Goal: Task Accomplishment & Management: Manage account settings

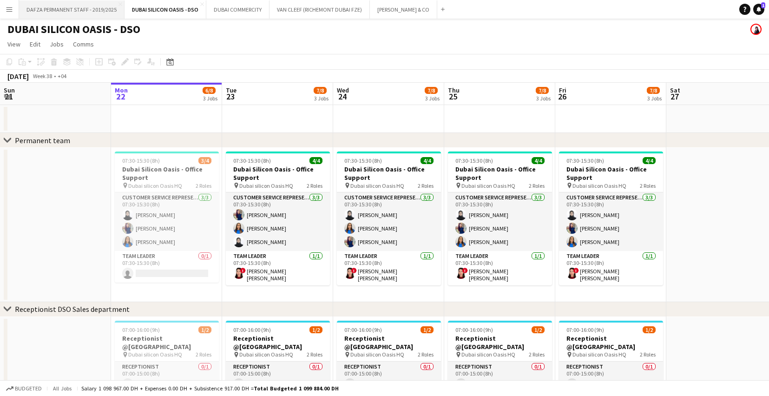
click at [50, 9] on button "DAFZA PERMANENT STAFF - 2019/2025 Close" at bounding box center [71, 9] width 105 height 18
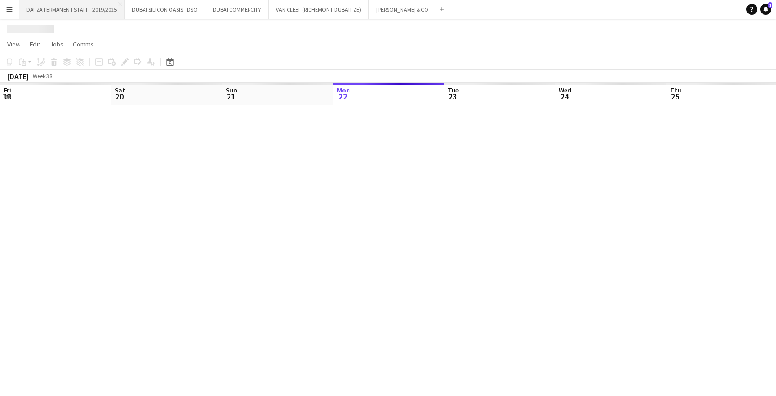
scroll to position [0, 222]
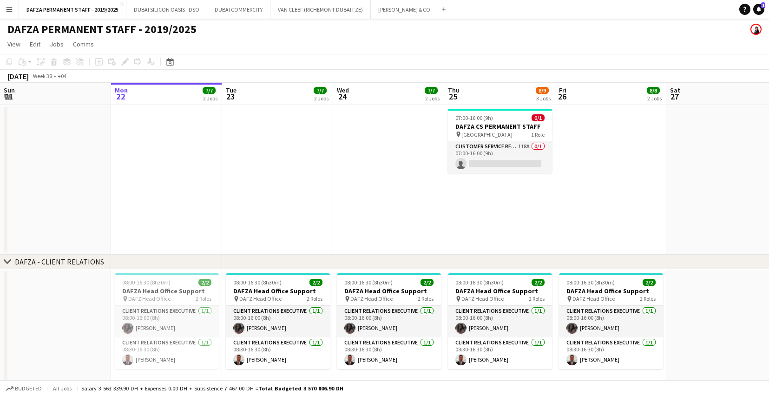
click at [10, 7] on app-icon "Menu" at bounding box center [9, 9] width 7 height 7
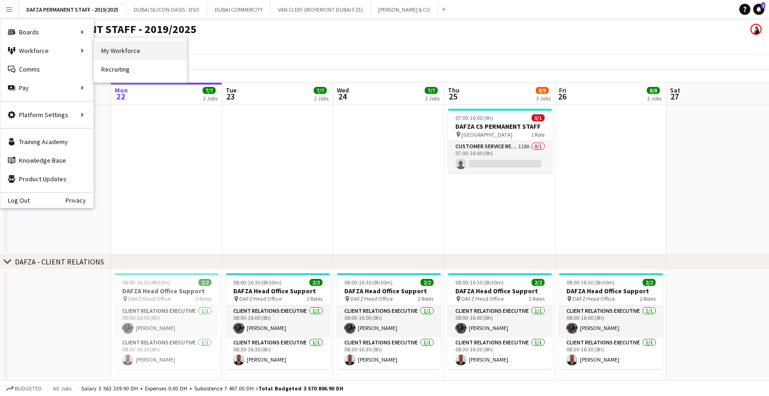
click at [127, 55] on link "My Workforce" at bounding box center [140, 50] width 93 height 19
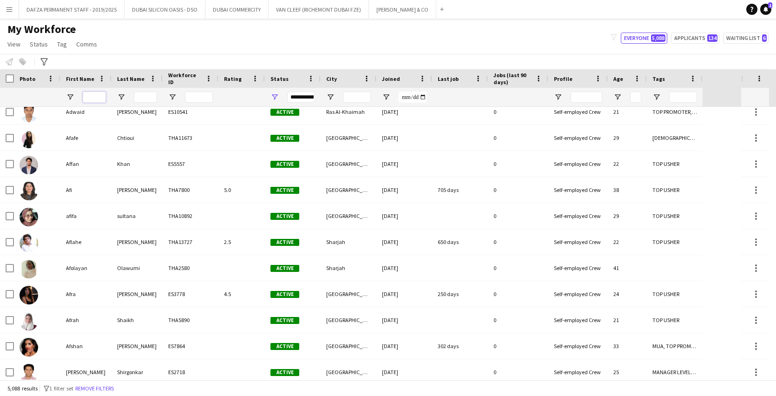
click at [98, 98] on input "First Name Filter Input" at bounding box center [94, 97] width 23 height 11
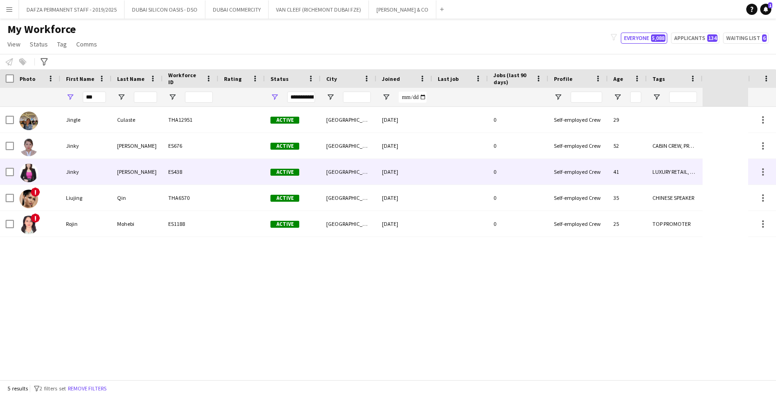
click at [77, 173] on div "Jinky" at bounding box center [85, 172] width 51 height 26
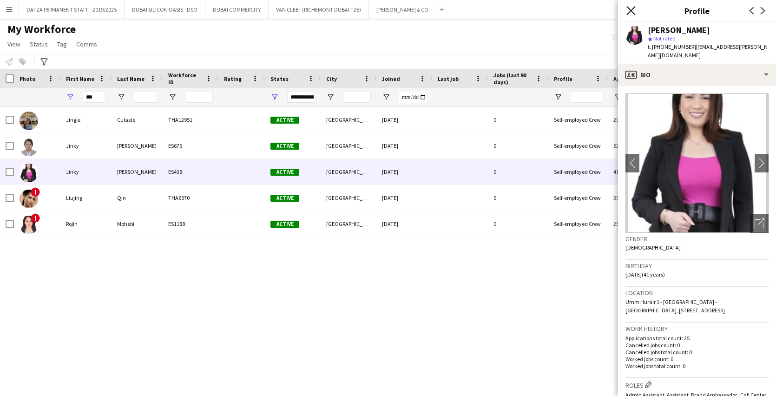
click at [631, 8] on icon "Close pop-in" at bounding box center [630, 10] width 9 height 9
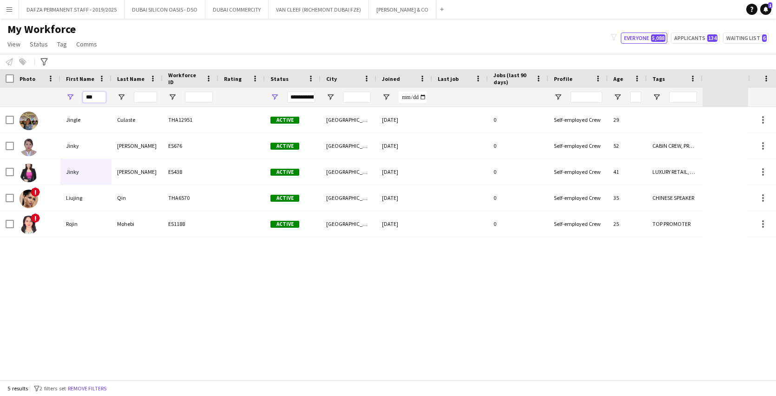
click at [94, 101] on input "***" at bounding box center [94, 97] width 23 height 11
type input "*"
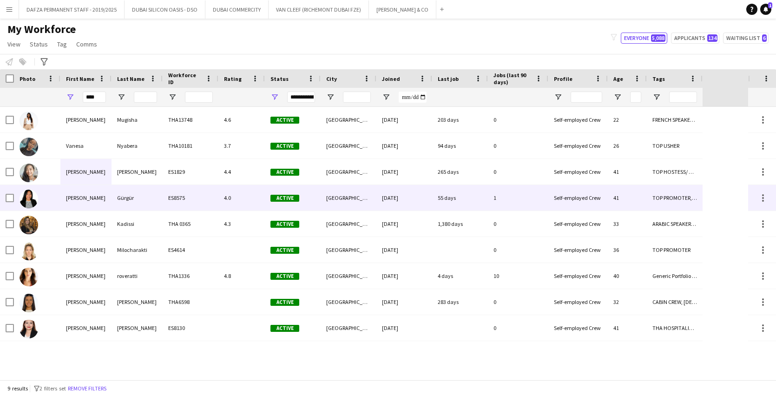
click at [73, 196] on div "Vanessa" at bounding box center [85, 198] width 51 height 26
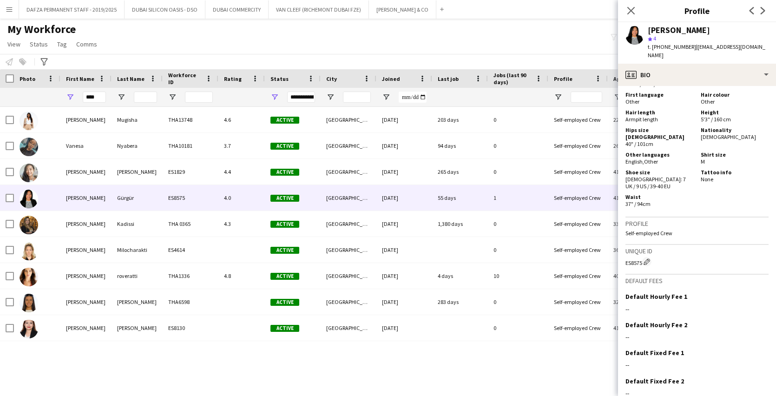
scroll to position [810, 0]
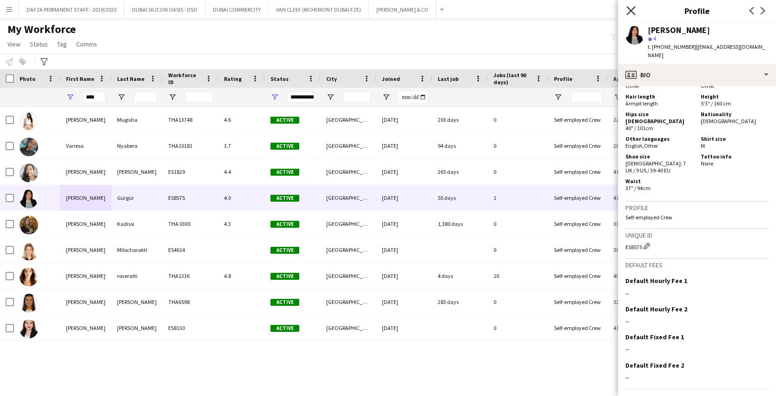
click at [629, 7] on icon "Close pop-in" at bounding box center [630, 10] width 9 height 9
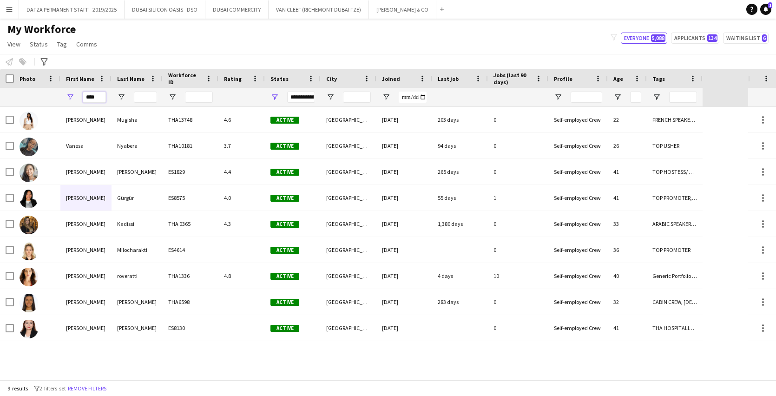
click at [98, 99] on input "****" at bounding box center [94, 97] width 23 height 11
type input "*"
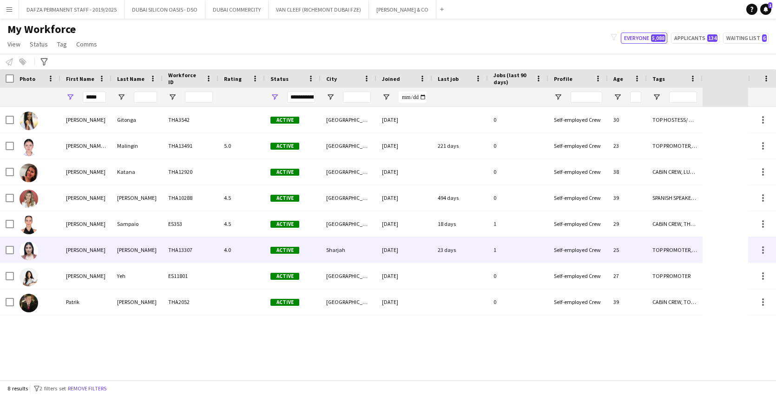
click at [93, 249] on div "Patricia" at bounding box center [85, 250] width 51 height 26
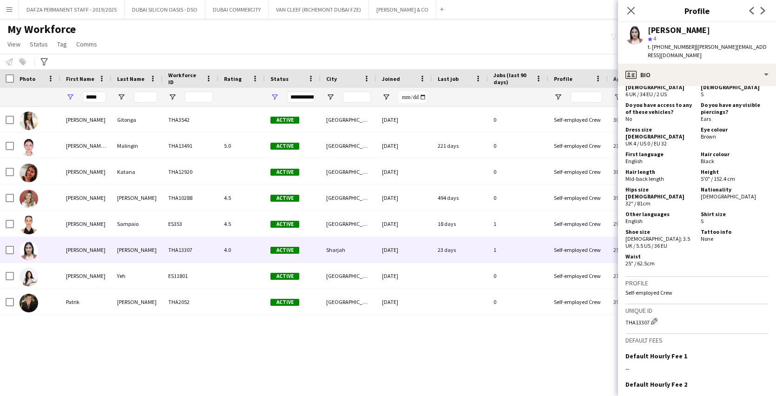
scroll to position [824, 0]
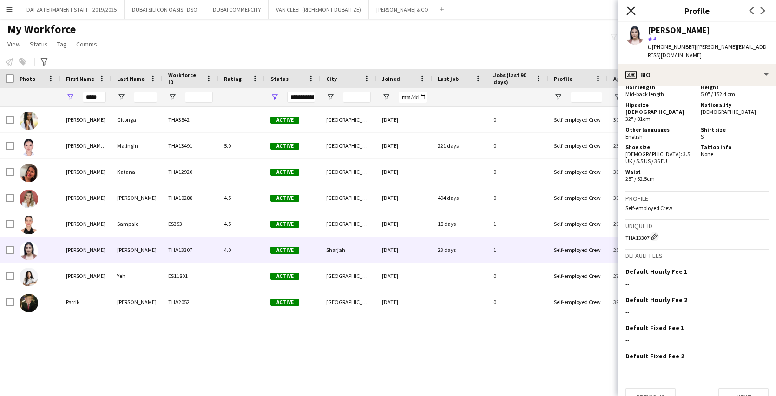
click at [631, 11] on icon at bounding box center [630, 10] width 9 height 9
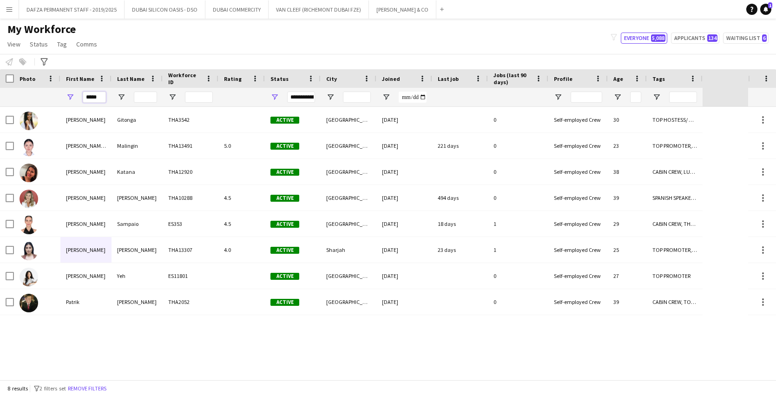
click at [101, 101] on input "*****" at bounding box center [94, 97] width 23 height 11
type input "*"
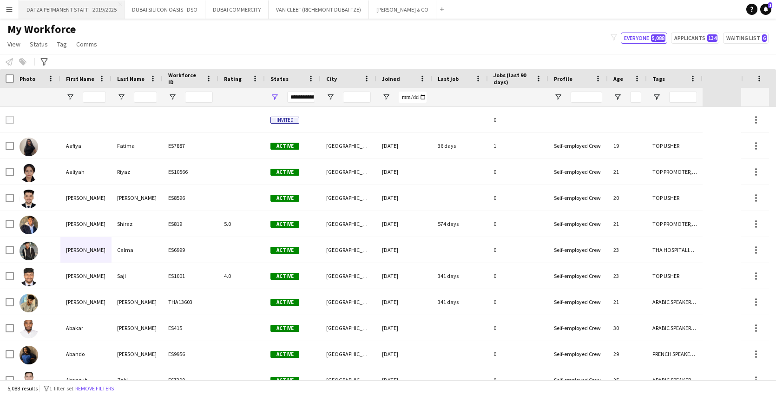
click at [59, 11] on button "DAFZA PERMANENT STAFF - 2019/2025 Close" at bounding box center [71, 9] width 105 height 18
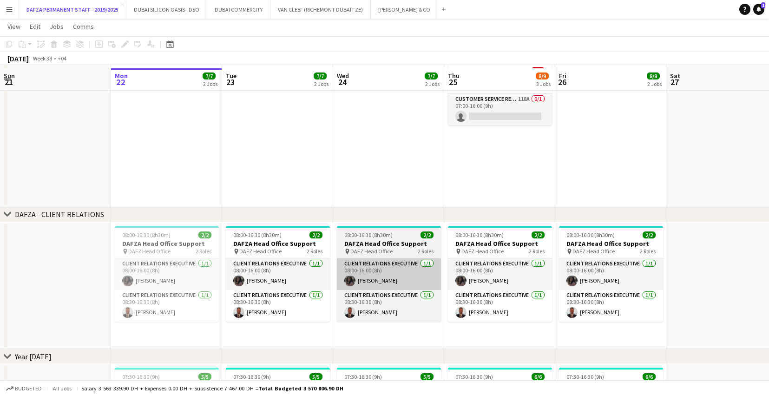
scroll to position [50, 0]
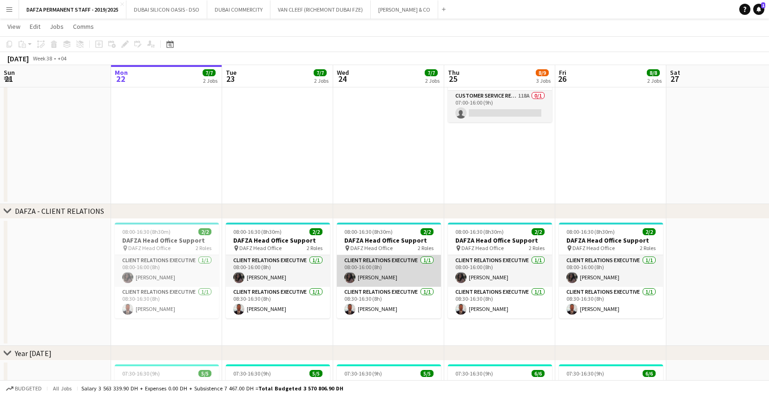
click at [386, 278] on app-card-role "Client Relations Executive 1/1 08:00-16:00 (8h) Tansu Aksoy" at bounding box center [389, 271] width 104 height 32
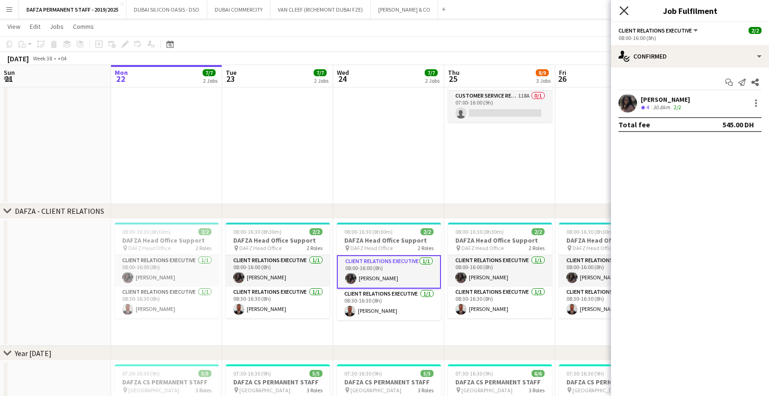
click at [623, 11] on icon at bounding box center [623, 10] width 9 height 9
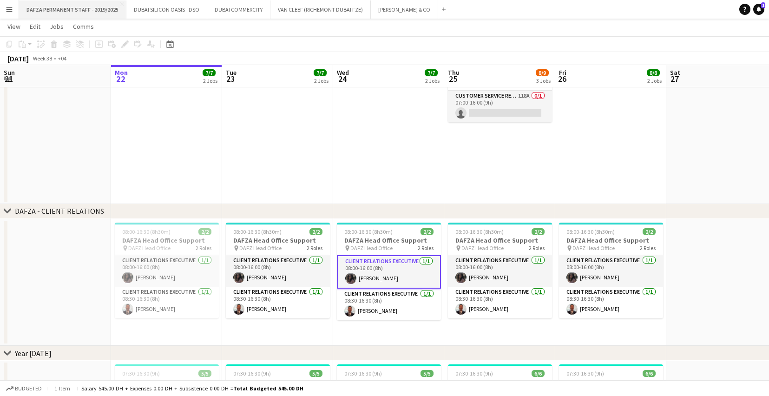
click at [53, 7] on button "DAFZA PERMANENT STAFF - 2019/2025 Close" at bounding box center [72, 9] width 107 height 18
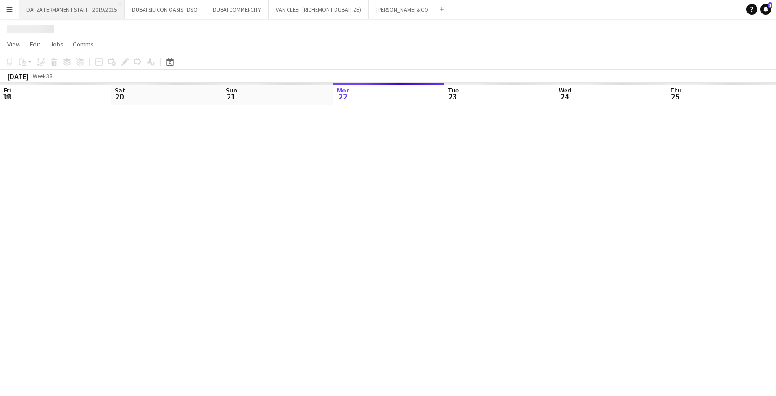
scroll to position [0, 222]
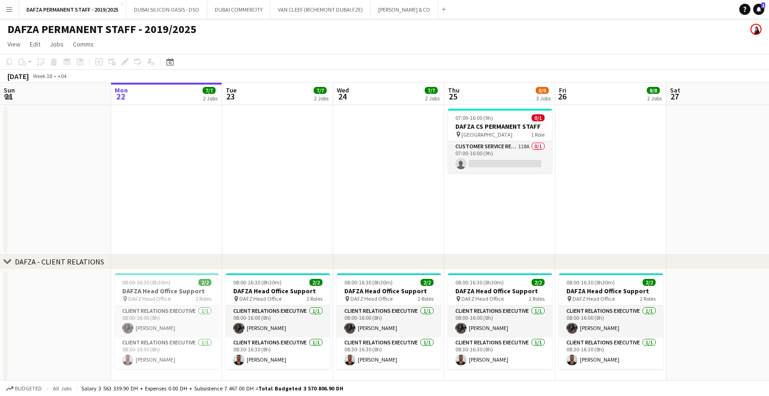
click at [12, 7] on app-icon "Menu" at bounding box center [9, 9] width 7 height 7
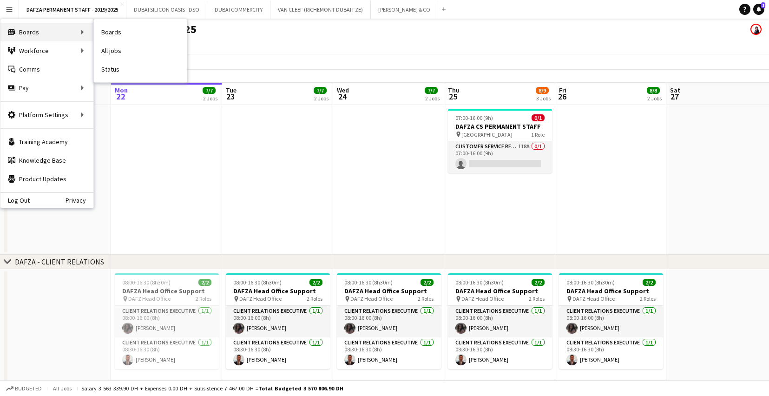
click at [29, 31] on div "Boards Boards" at bounding box center [46, 32] width 93 height 19
click at [61, 31] on div "Boards Boards" at bounding box center [46, 32] width 93 height 19
click at [35, 28] on div "Boards Boards" at bounding box center [46, 32] width 93 height 19
click at [109, 48] on link "My Workforce" at bounding box center [140, 50] width 93 height 19
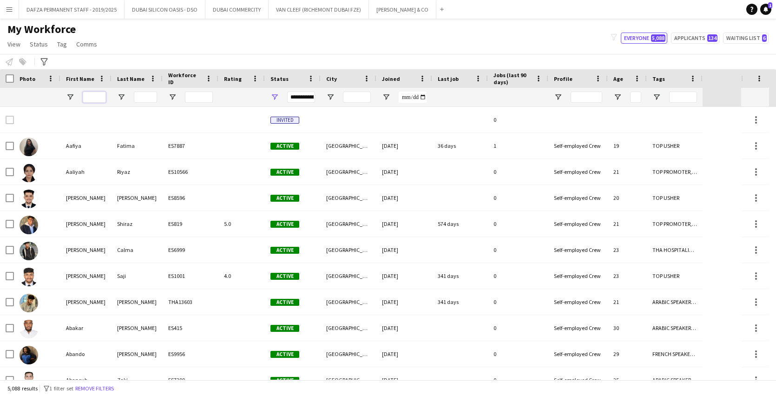
click at [97, 94] on input "First Name Filter Input" at bounding box center [94, 97] width 23 height 11
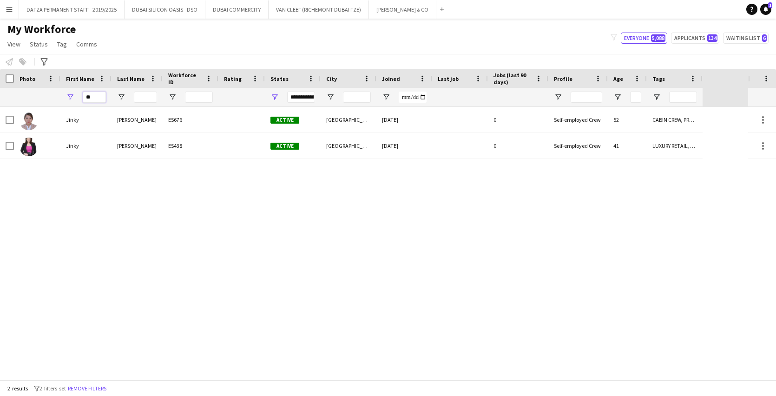
type input "*"
